Goal: Transaction & Acquisition: Download file/media

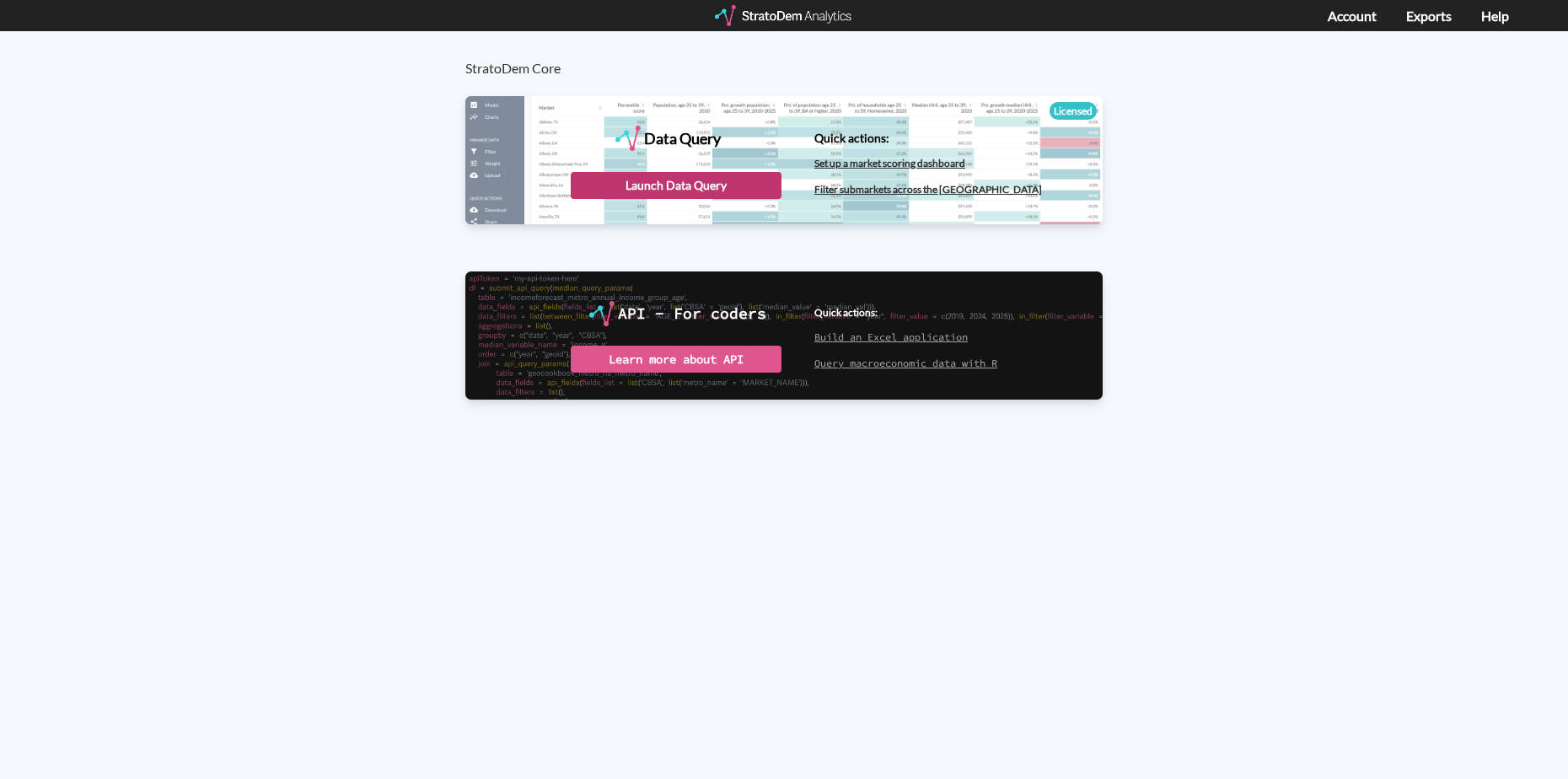
click at [641, 187] on div "Launch Data Query" at bounding box center [676, 185] width 211 height 27
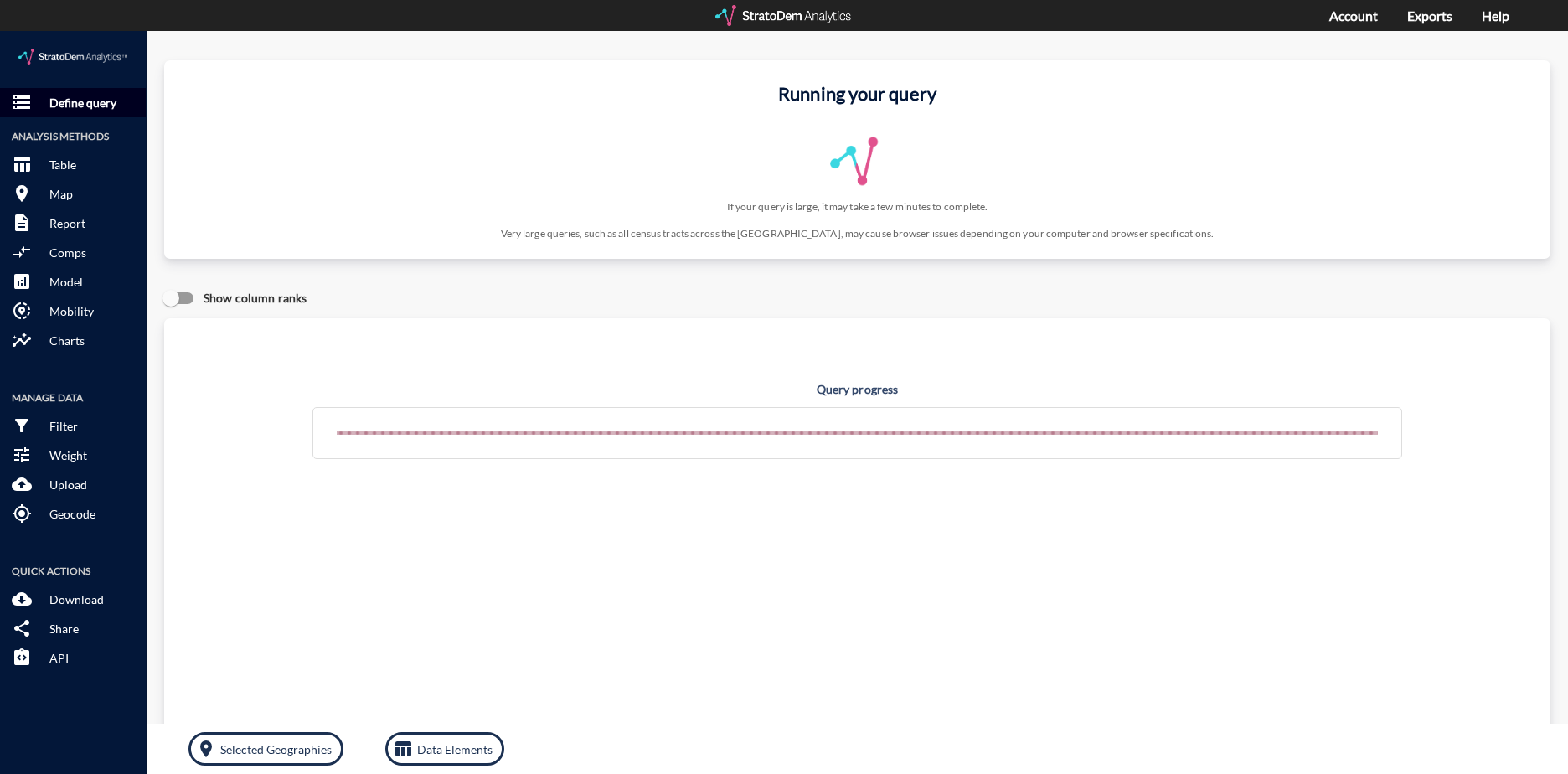
click button "storage Define query"
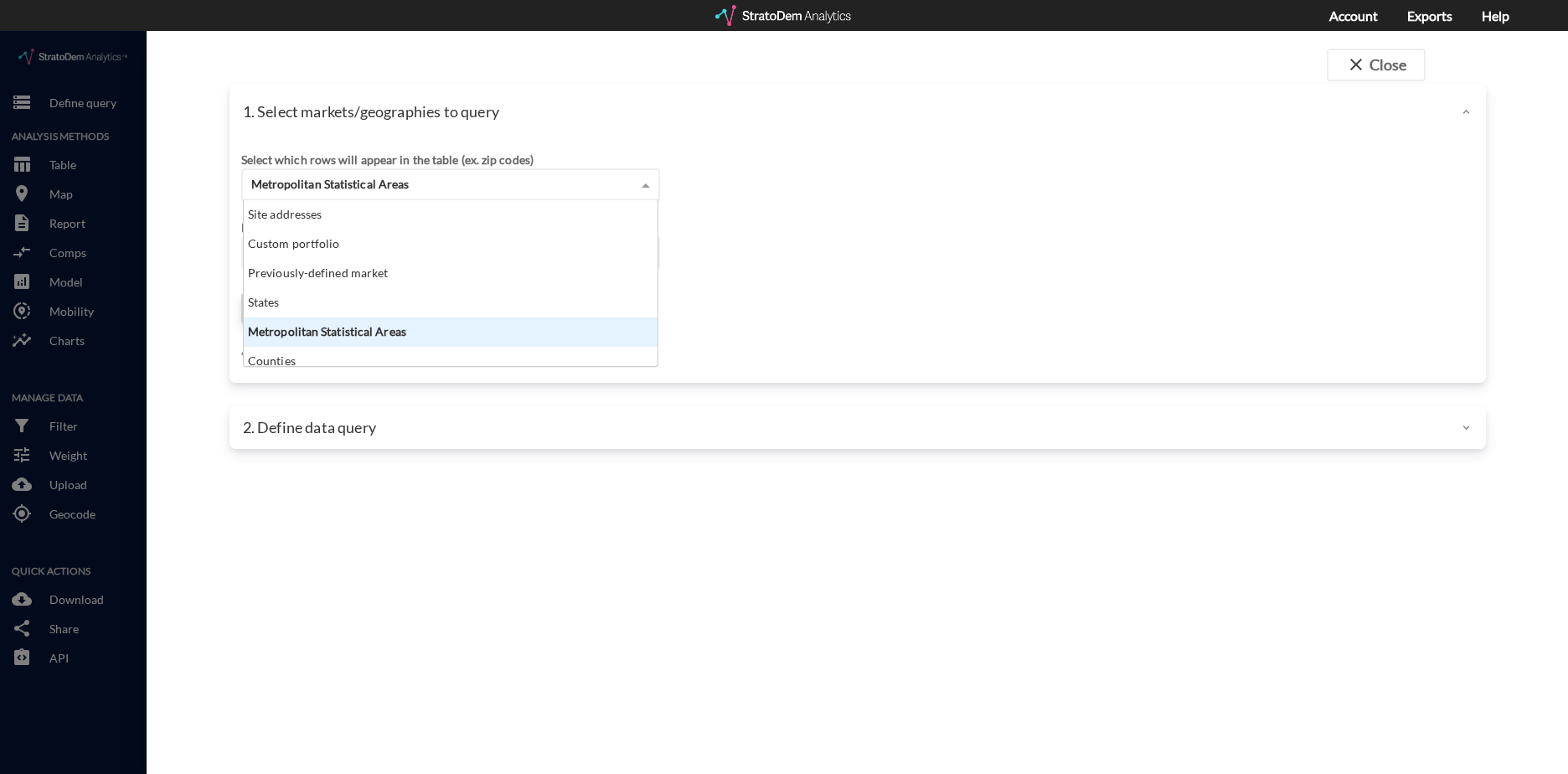
click span "Metropolitan Statistical Areas"
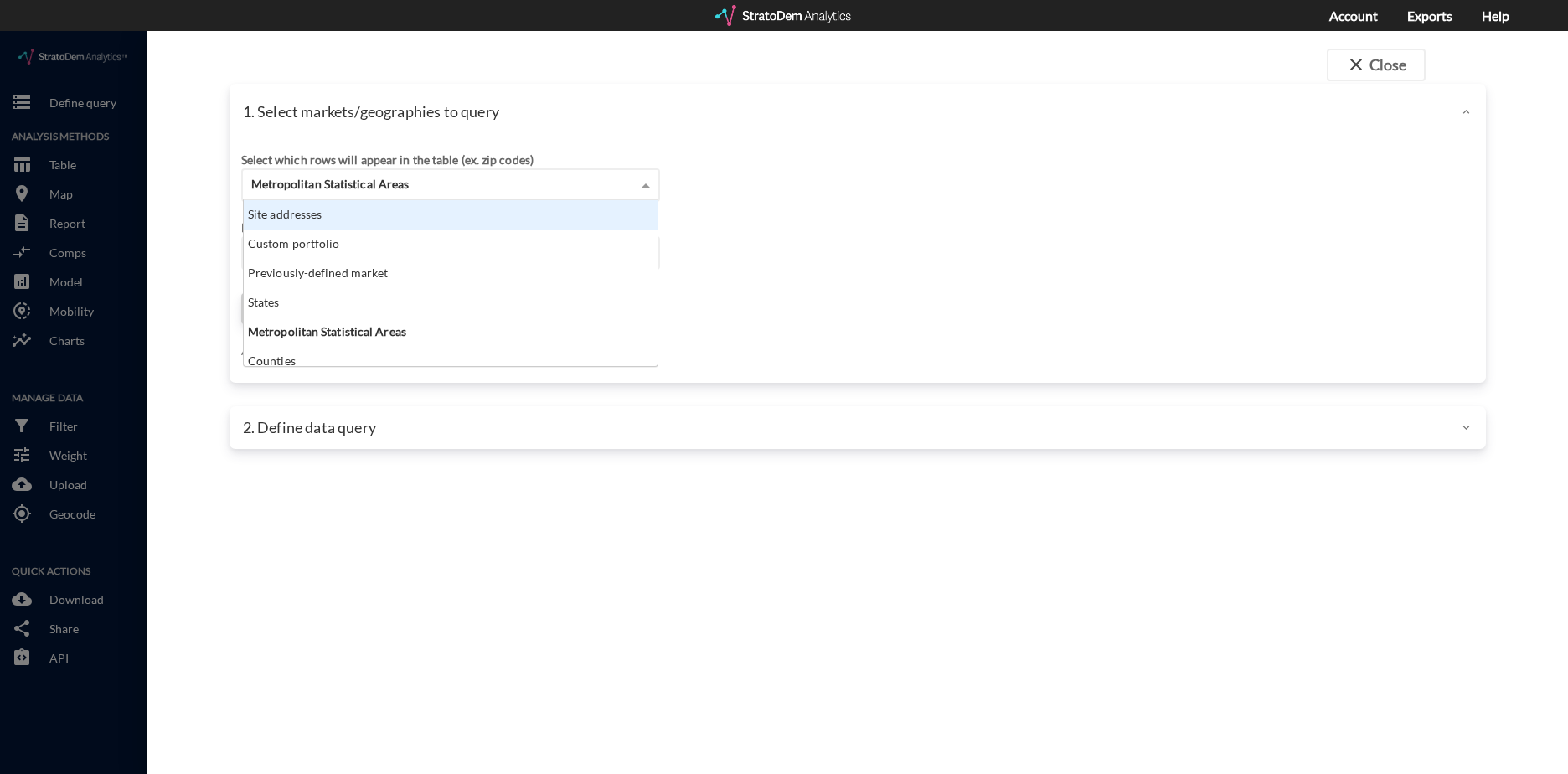
scroll to position [154, 404]
click div "Site addresses"
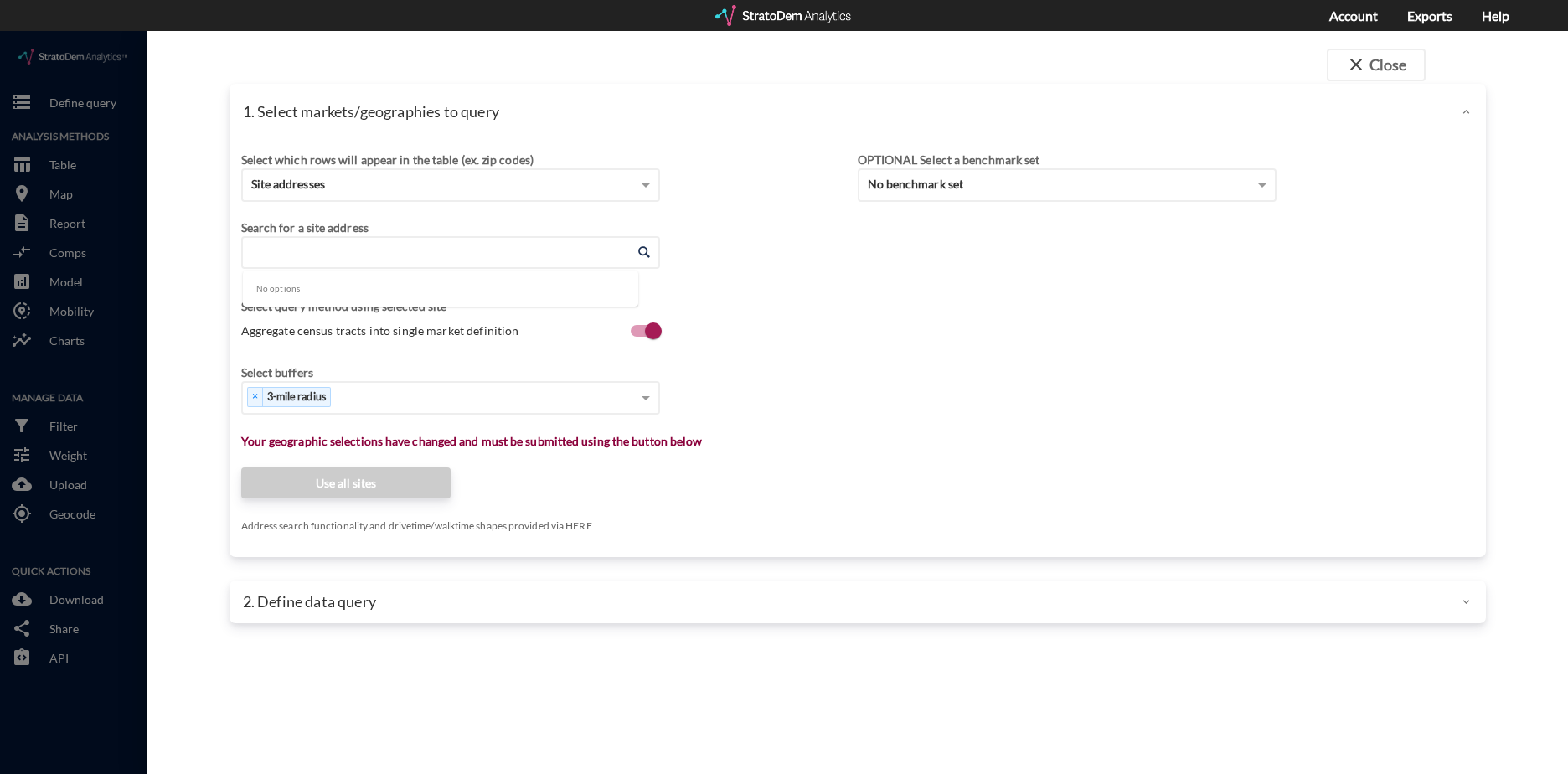
click input "Enter an address"
paste input "825 Hunt Rd, Baytown, TX 77521"
click li "825 Hunt Rd, Baytown, Texas"
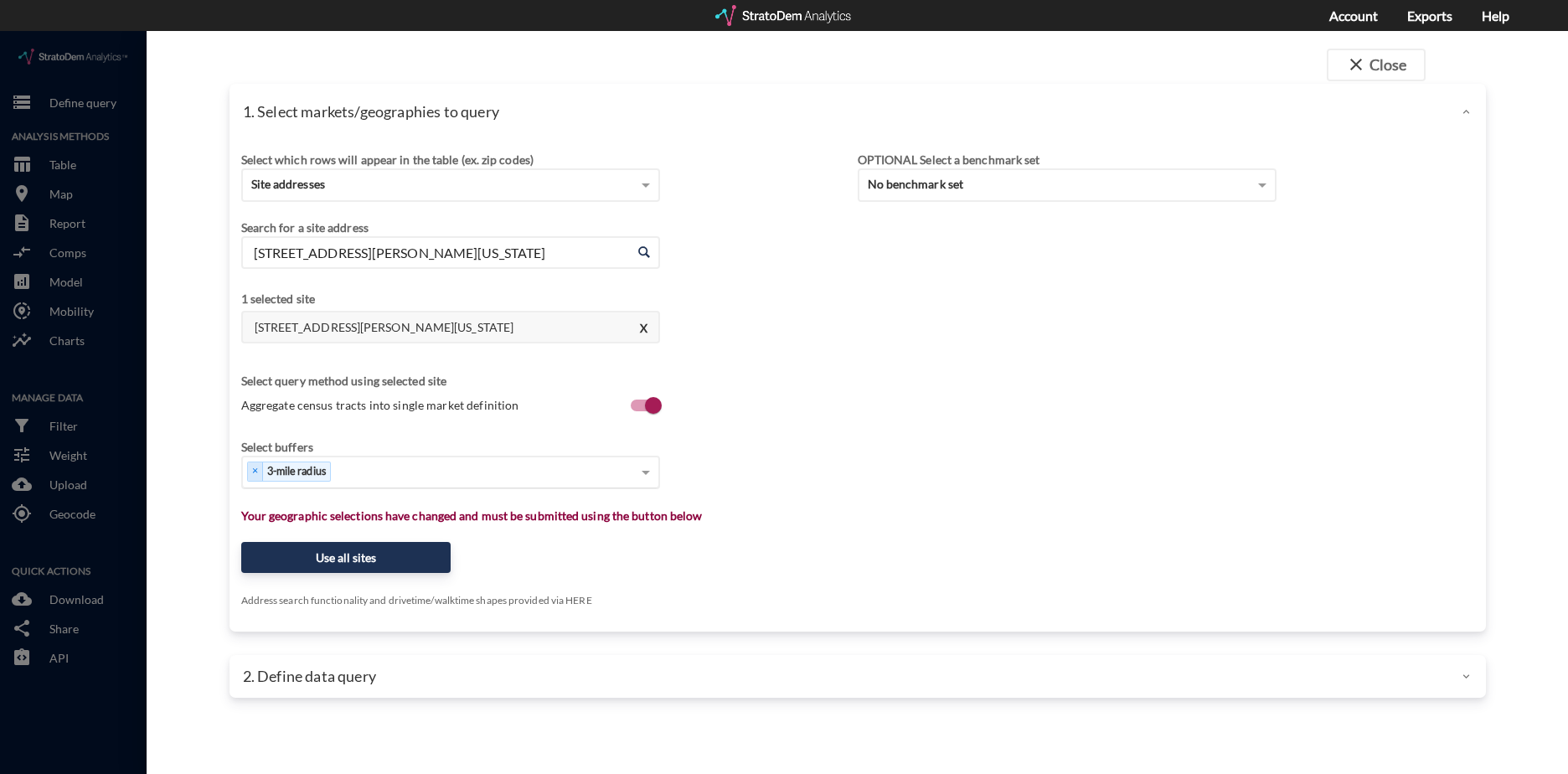
type input "825 Hunt Rd, Baytown, Texas"
type input "9"
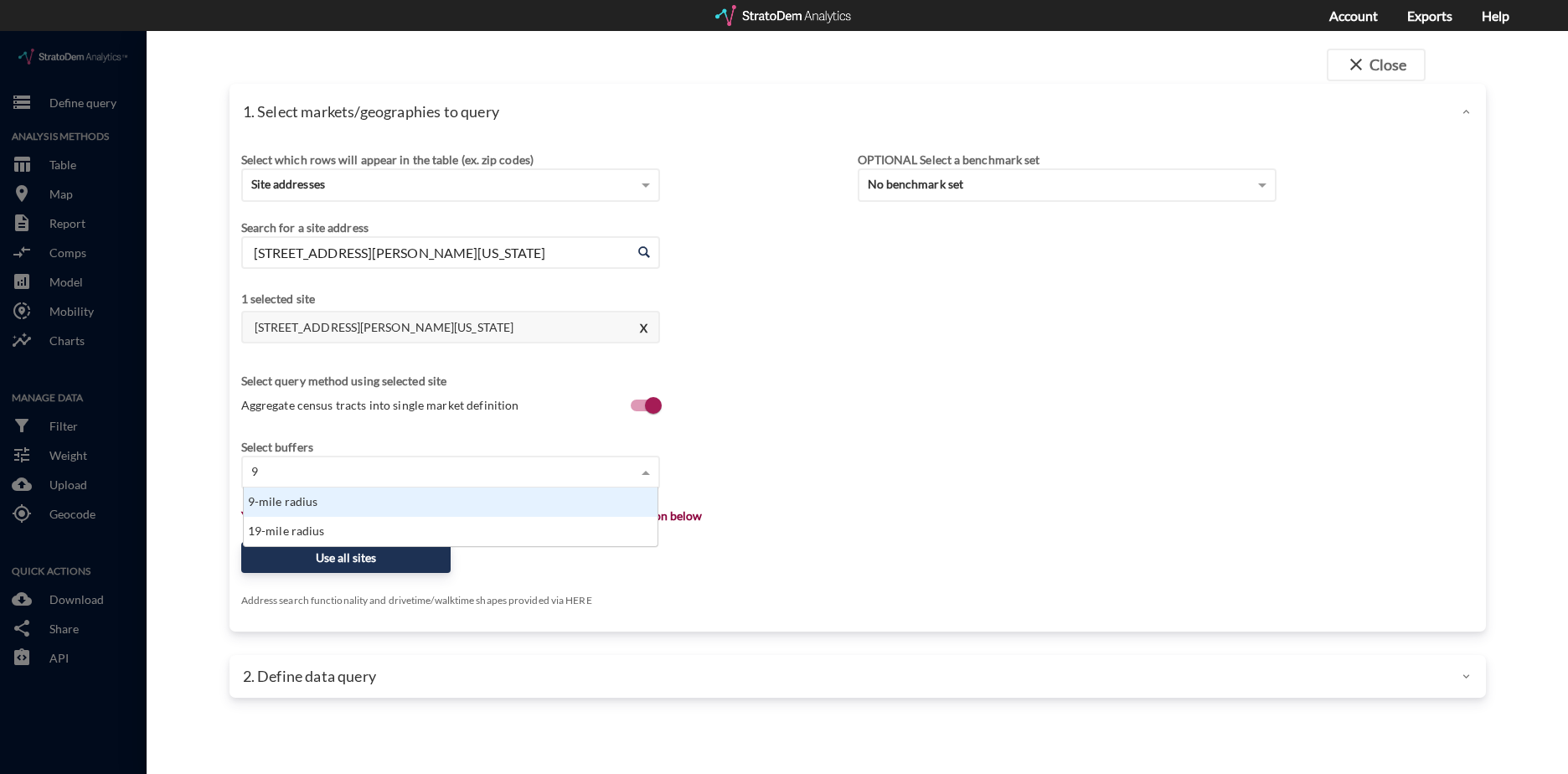
scroll to position [46, 404]
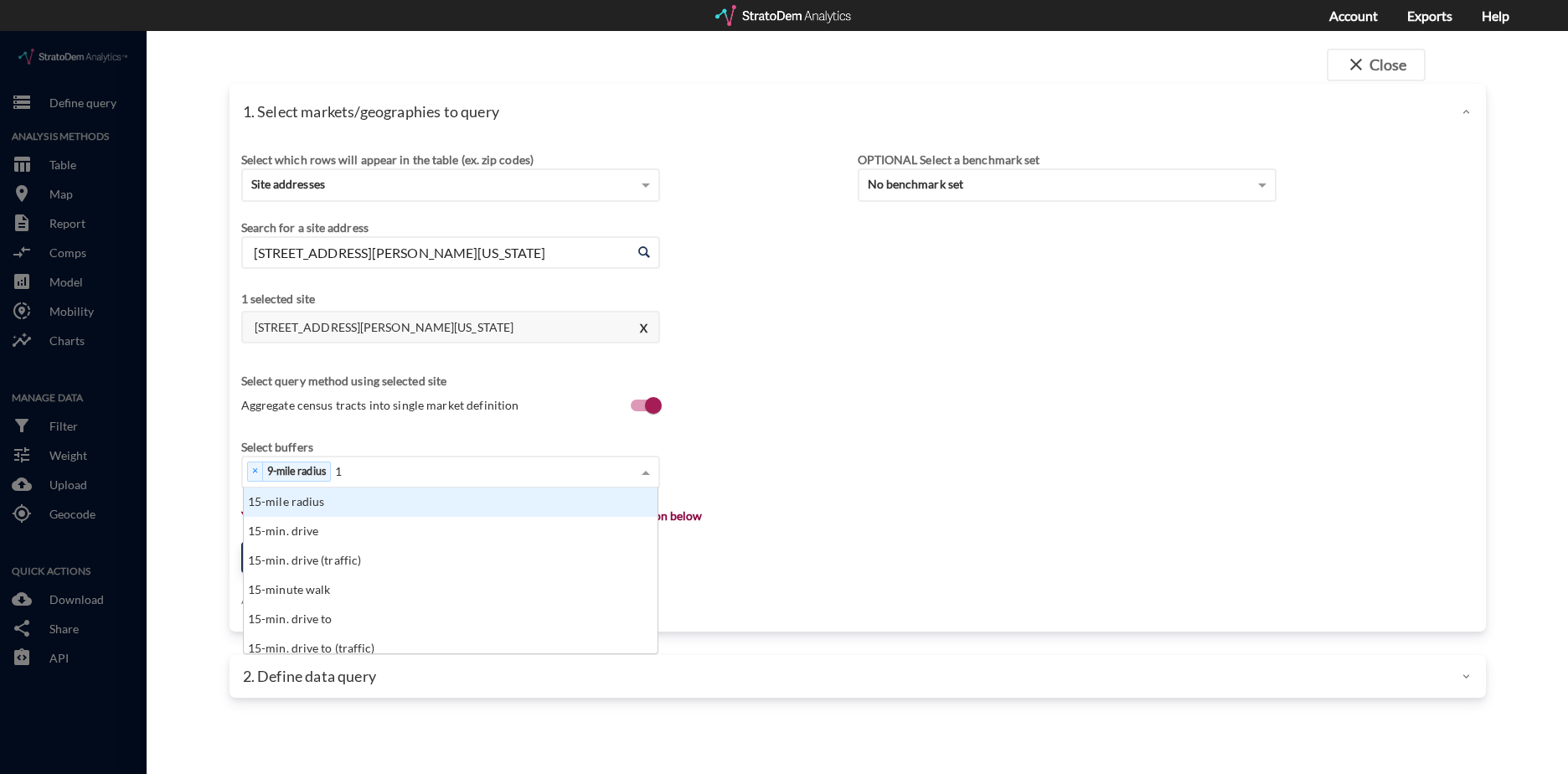
type input "15"
type input "25"
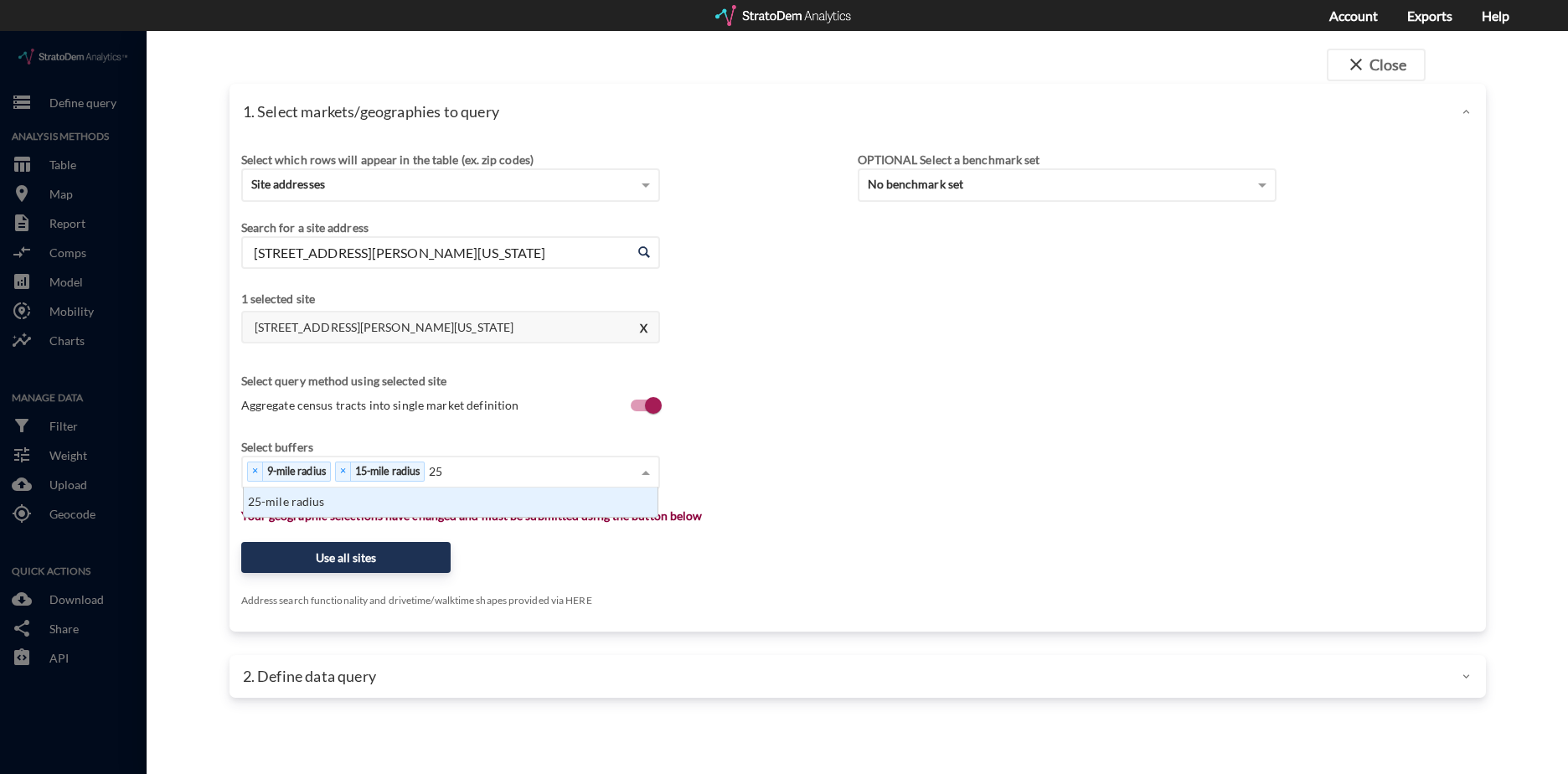
scroll to position [17, 404]
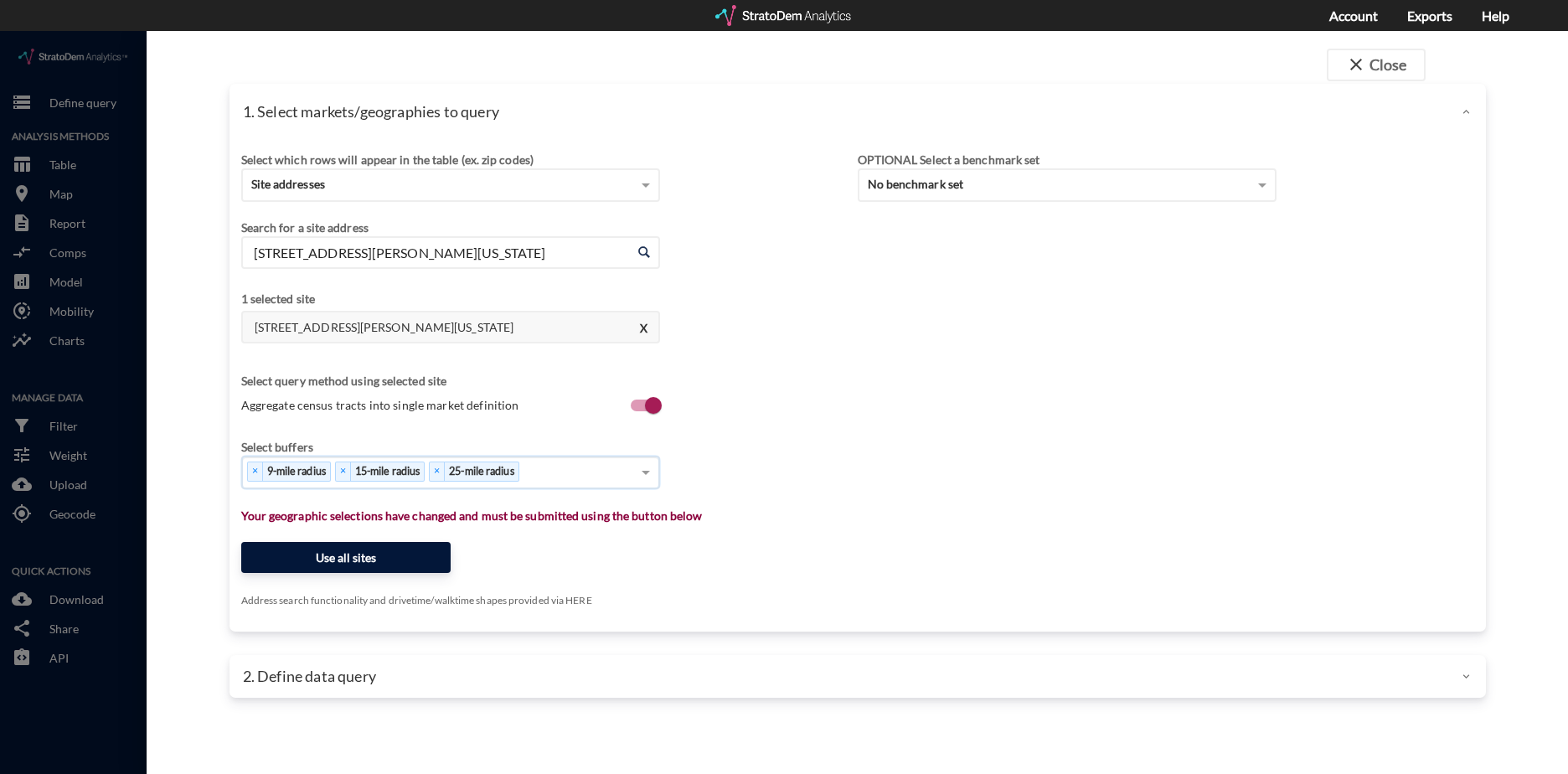
click button "Use all sites"
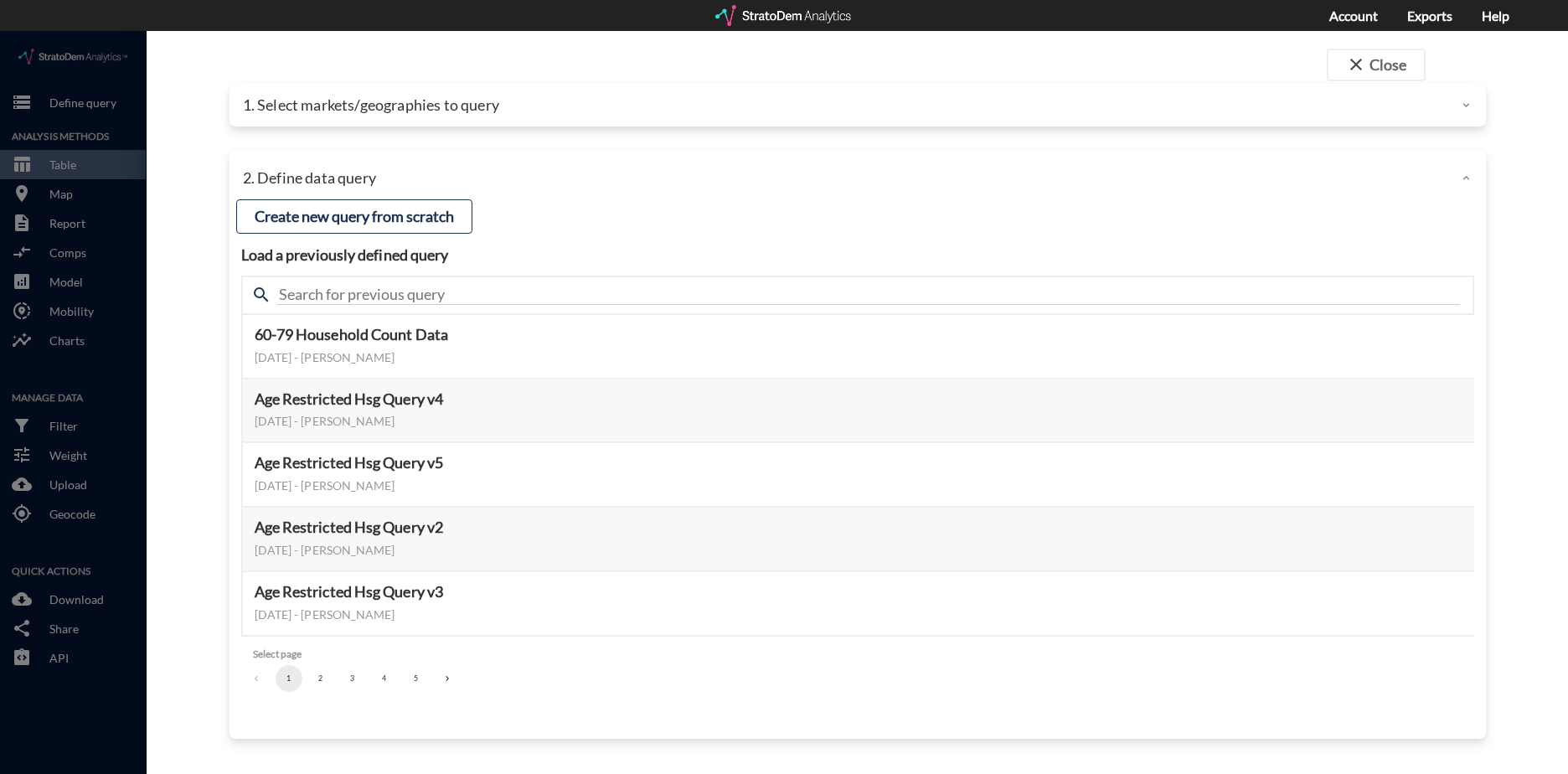
click button "3"
click button "2"
click button "3"
click button "Select this query"
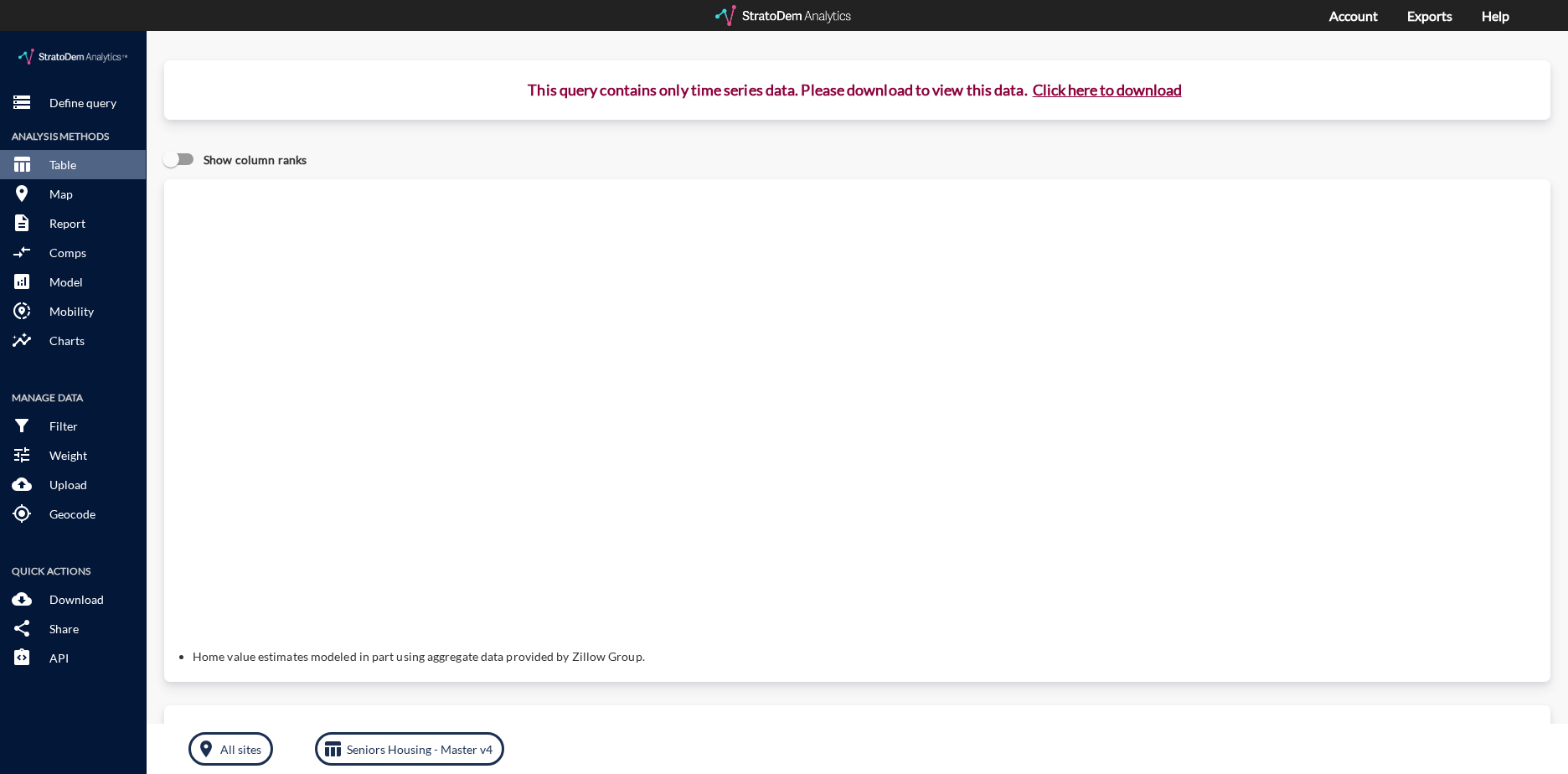
click button "Click here to download"
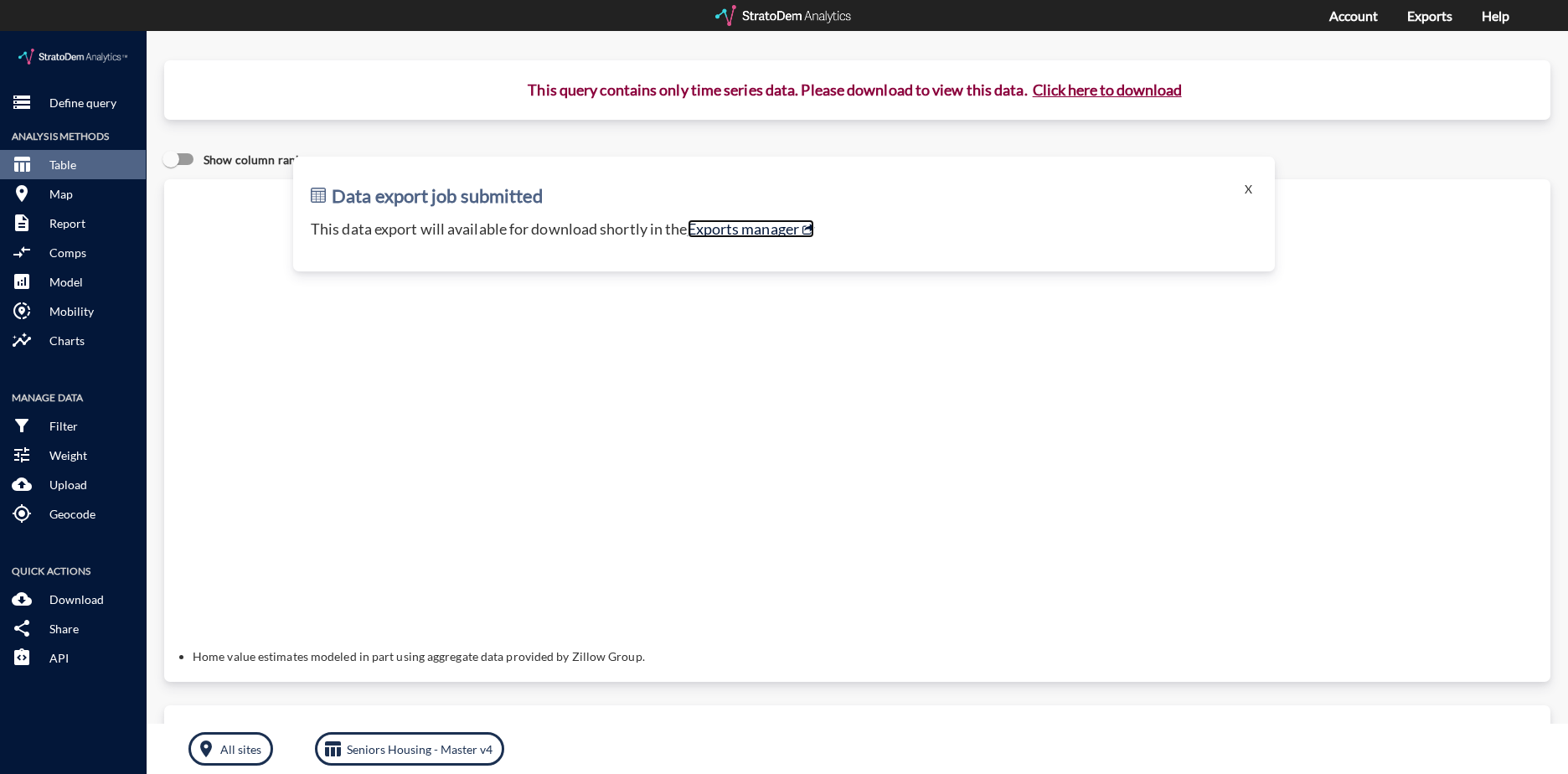
click link "Exports manager"
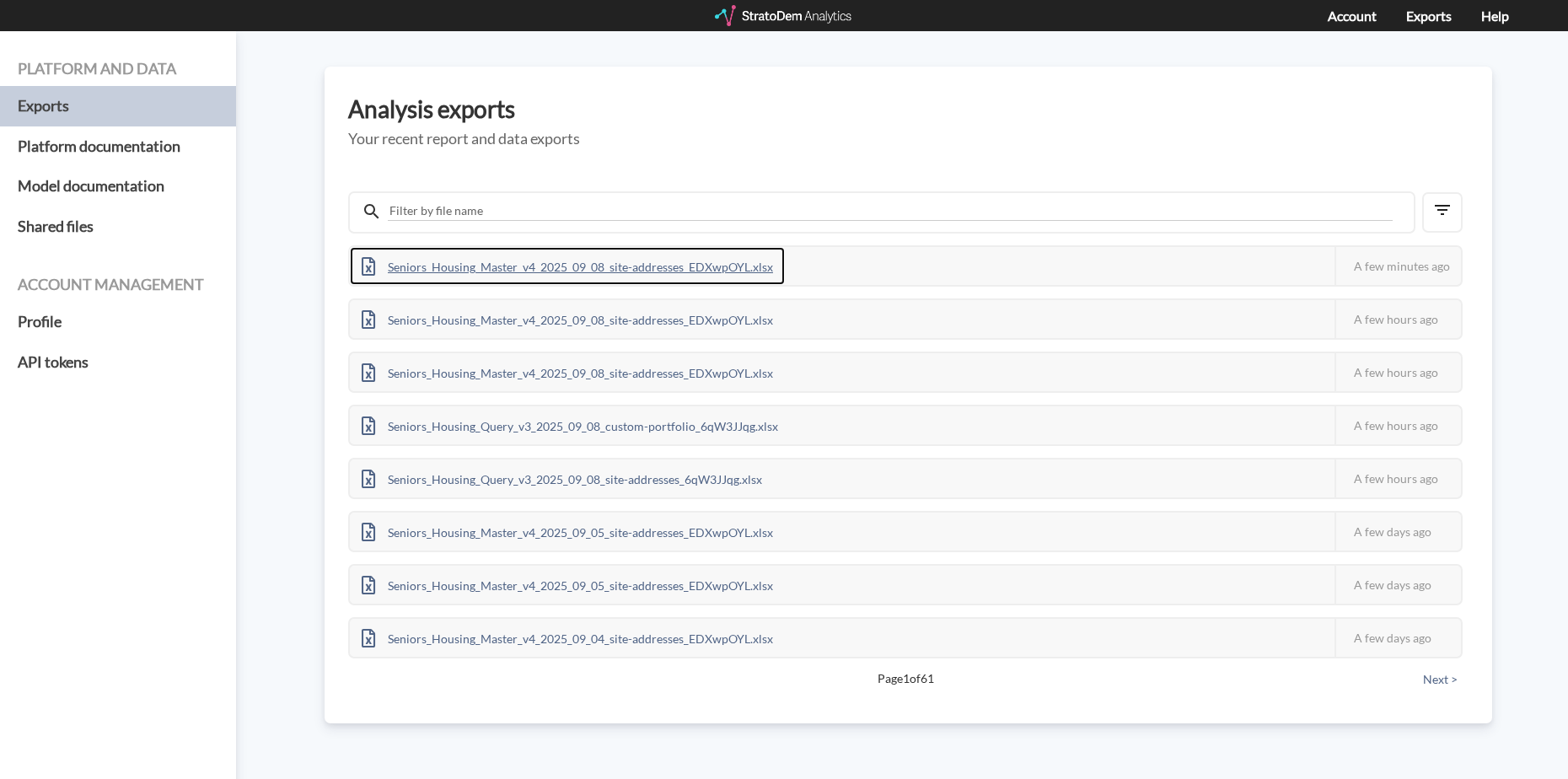
click at [626, 263] on div "Seniors_Housing_Master_v4_2025_09_08_site-addresses_EDXwpOYL.xlsx" at bounding box center [568, 266] width 435 height 38
